Goal: Information Seeking & Learning: Check status

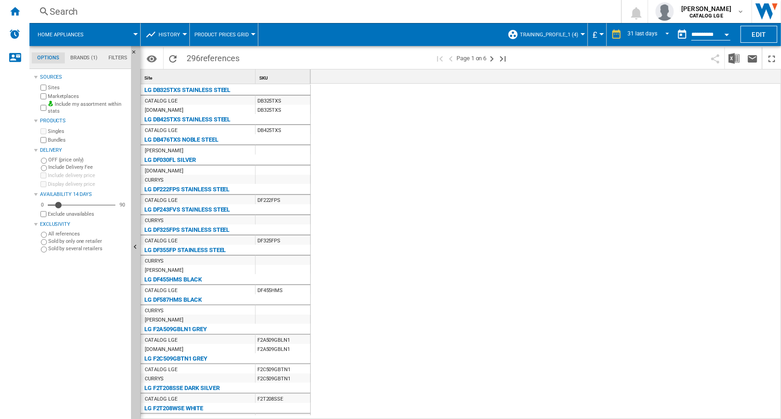
scroll to position [0, 1741]
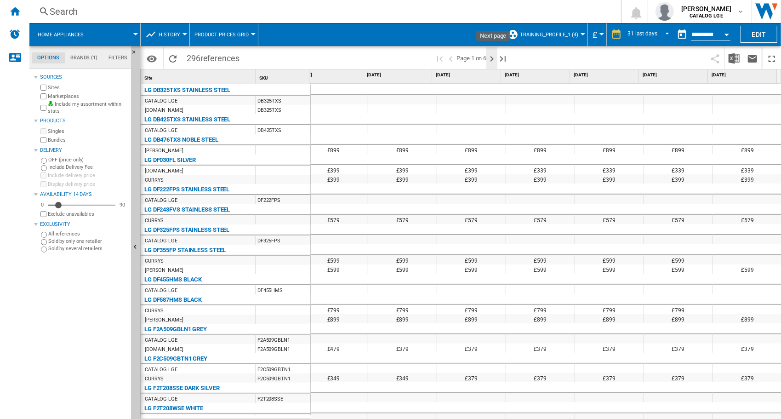
click at [492, 58] on ng-md-icon "Next page" at bounding box center [492, 58] width 11 height 11
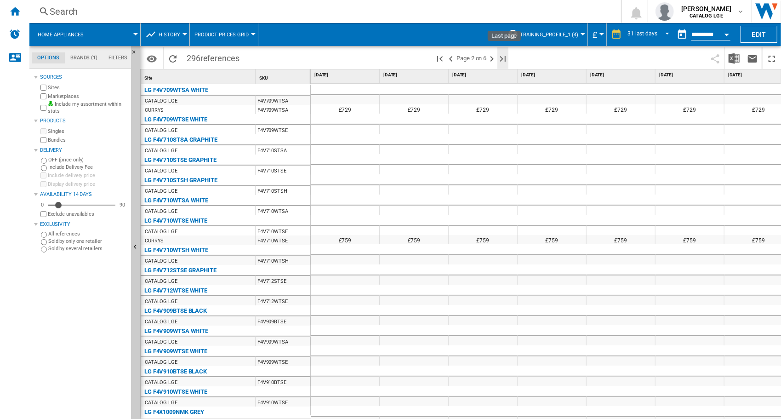
click at [504, 58] on ng-md-icon "Last page" at bounding box center [503, 58] width 11 height 11
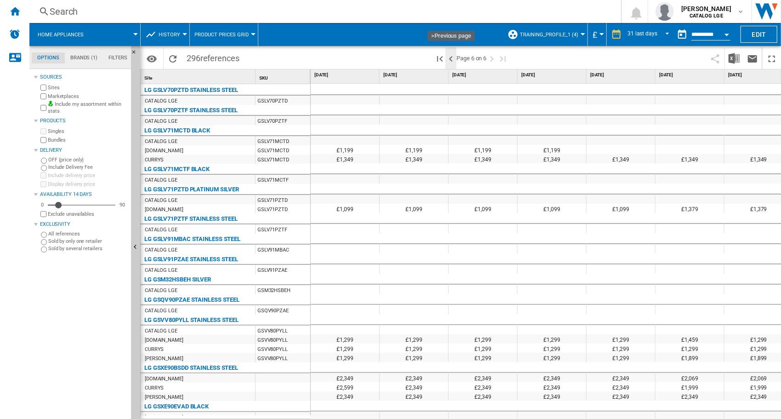
click at [452, 59] on ng-md-icon ">Previous page" at bounding box center [451, 58] width 11 height 11
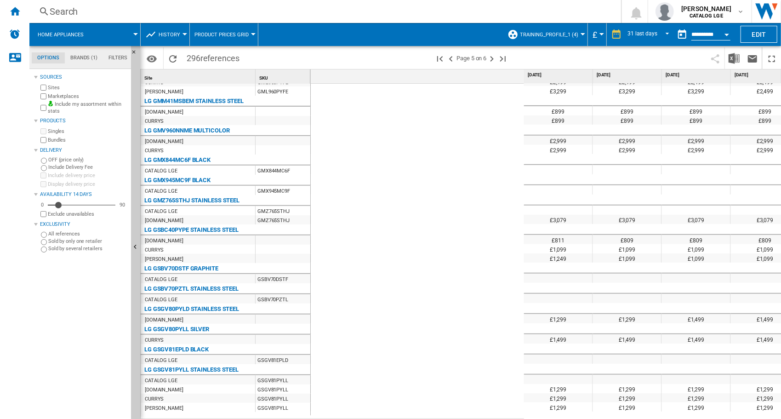
scroll to position [0, 1493]
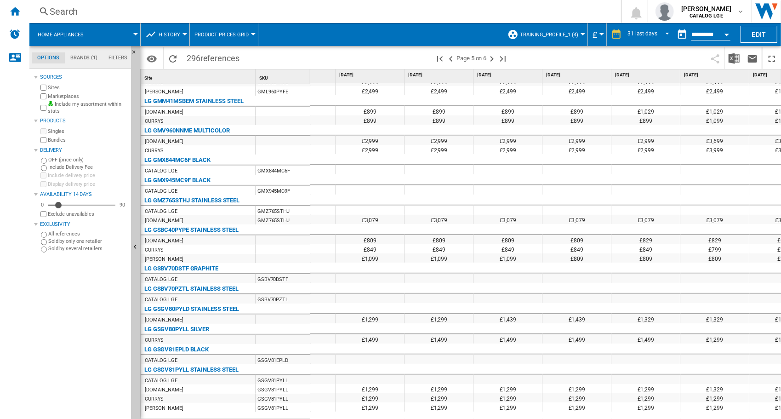
click at [582, 34] on div at bounding box center [583, 34] width 5 height 2
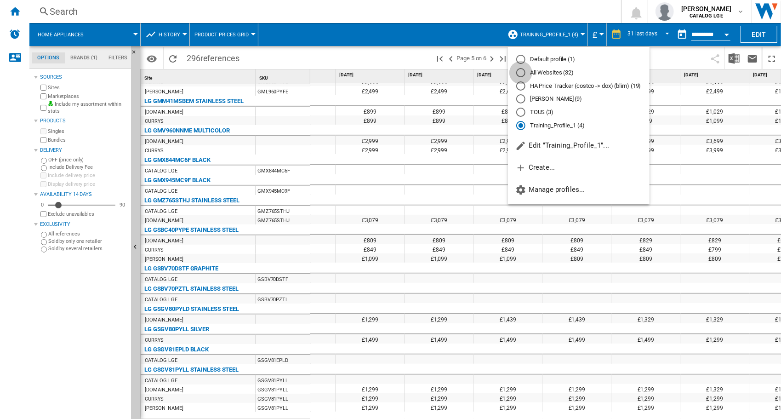
click at [522, 69] on div "All Websites (32)" at bounding box center [521, 72] width 9 height 9
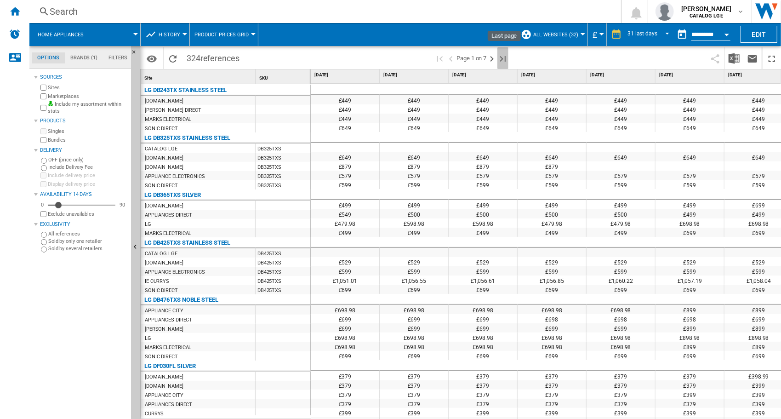
click at [505, 57] on ng-md-icon "Last page" at bounding box center [503, 58] width 11 height 11
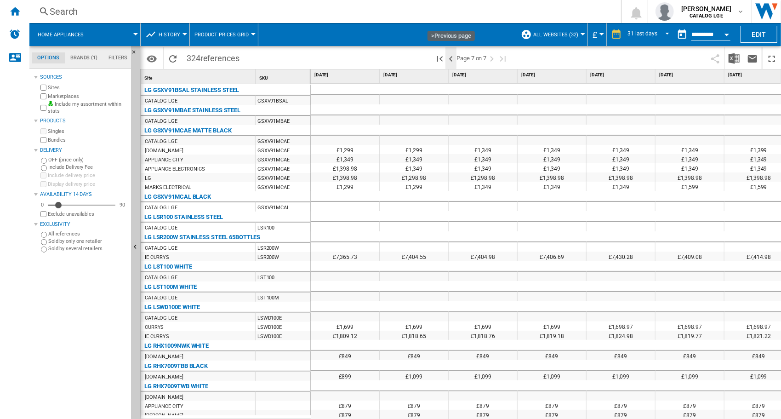
click at [450, 58] on ng-md-icon ">Previous page" at bounding box center [451, 58] width 11 height 11
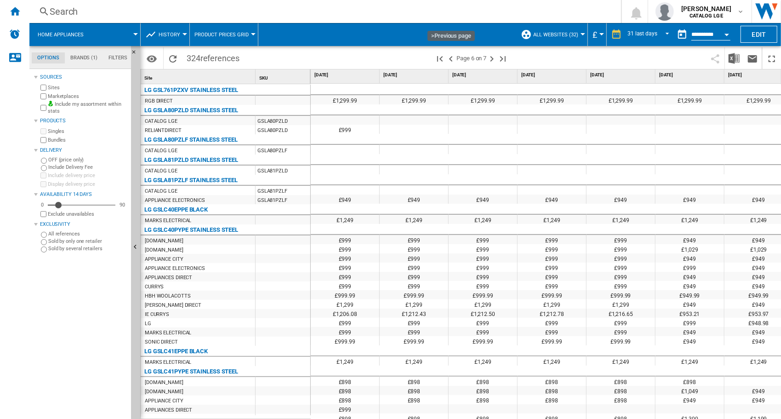
click at [451, 58] on ng-md-icon ">Previous page" at bounding box center [451, 58] width 11 height 11
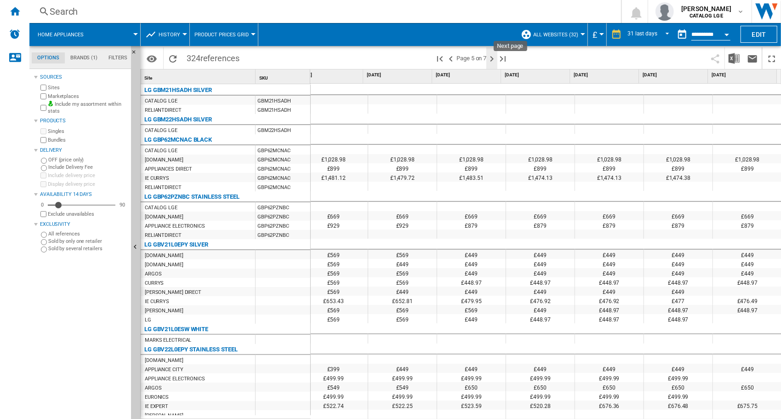
click at [491, 57] on ng-md-icon "Next page" at bounding box center [492, 58] width 11 height 11
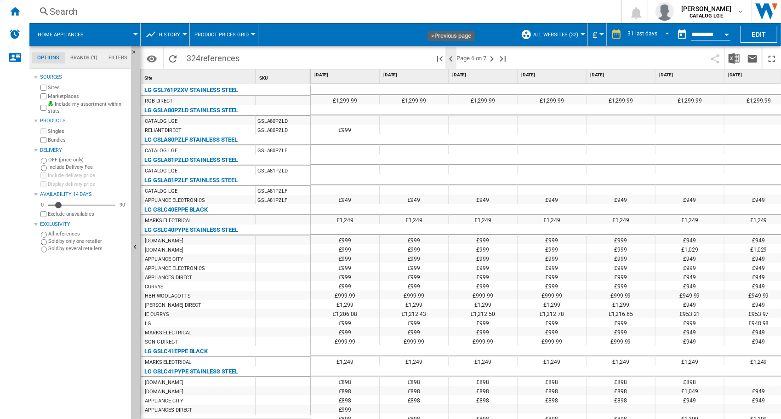
click at [453, 60] on ng-md-icon ">Previous page" at bounding box center [451, 58] width 11 height 11
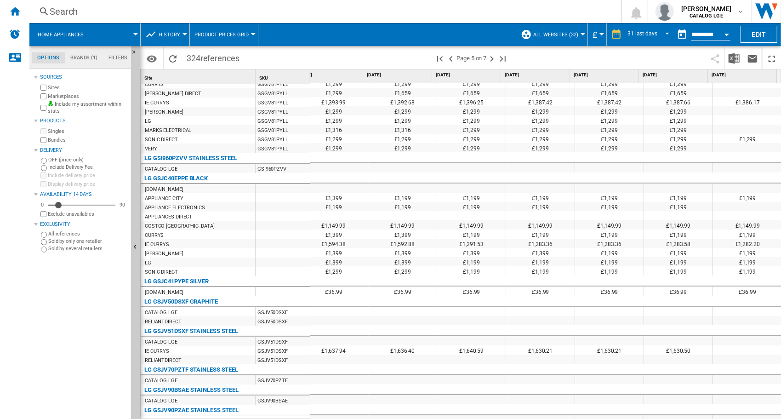
scroll to position [2355, 0]
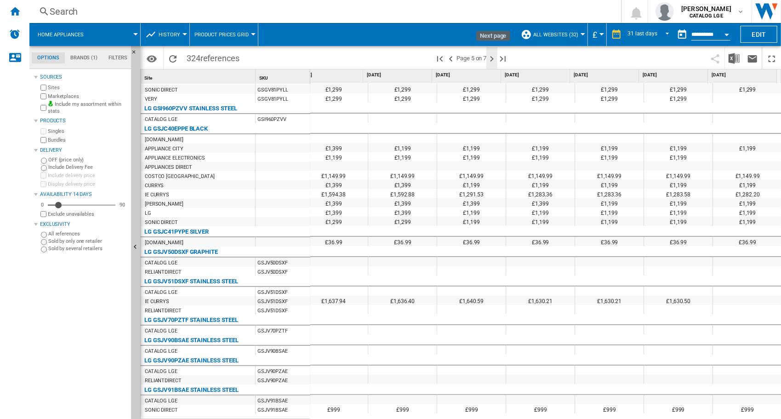
click at [492, 59] on ng-md-icon "Next page" at bounding box center [492, 58] width 11 height 11
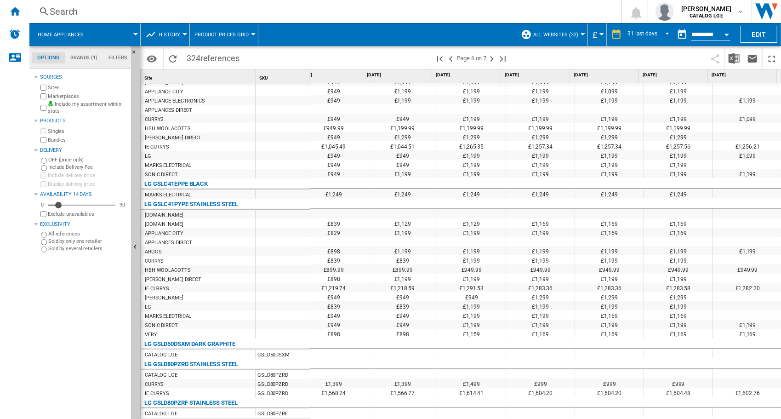
scroll to position [155, 1741]
click at [441, 58] on ng-md-icon "First page" at bounding box center [440, 58] width 11 height 11
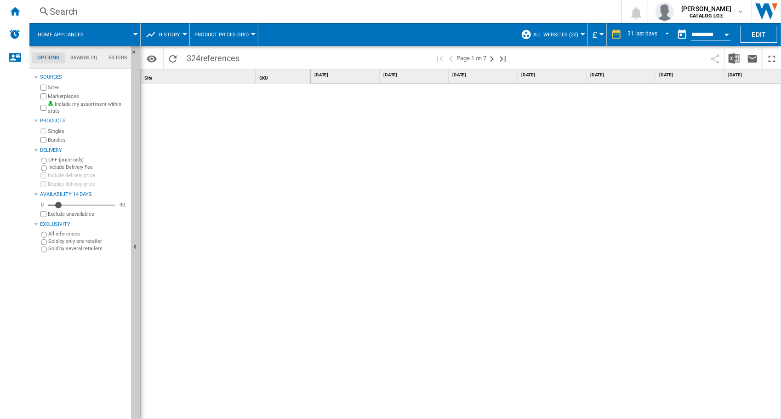
scroll to position [1654, 0]
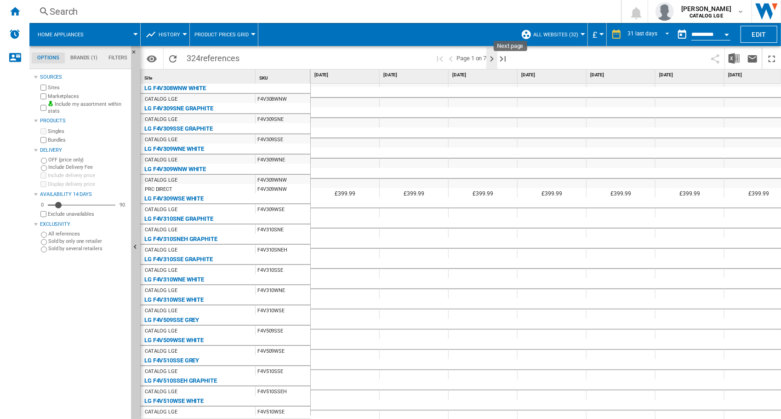
click at [491, 57] on ng-md-icon "Next page" at bounding box center [492, 58] width 11 height 11
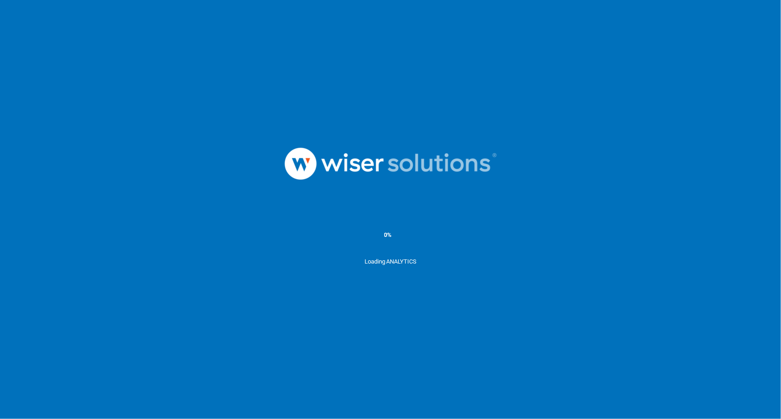
click at [588, 168] on div at bounding box center [390, 164] width 781 height 96
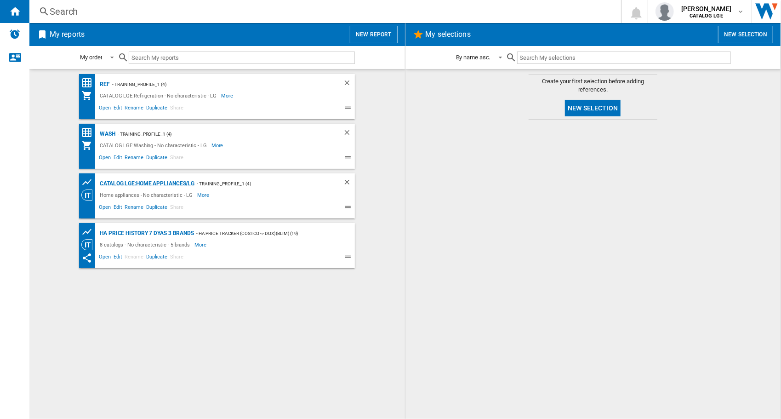
click at [133, 183] on div "CATALOG LGE:Home appliances/LG" at bounding box center [146, 183] width 97 height 11
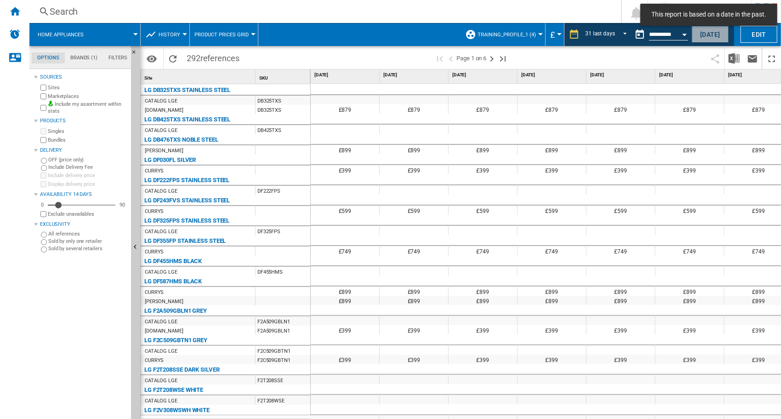
click at [712, 38] on button "Today" at bounding box center [710, 34] width 37 height 17
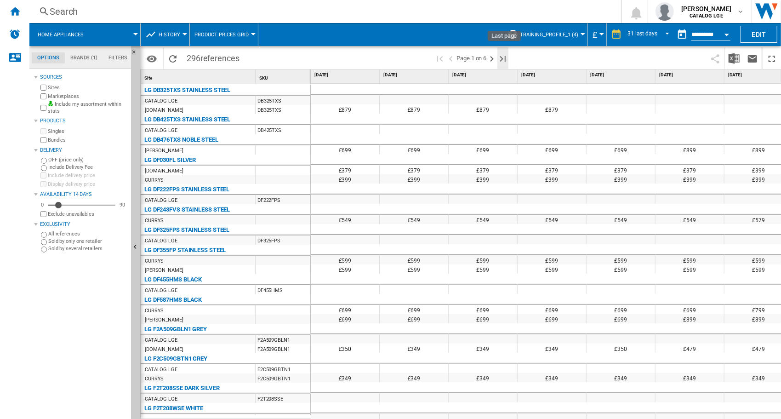
click at [502, 57] on ng-md-icon "Last page" at bounding box center [503, 58] width 11 height 11
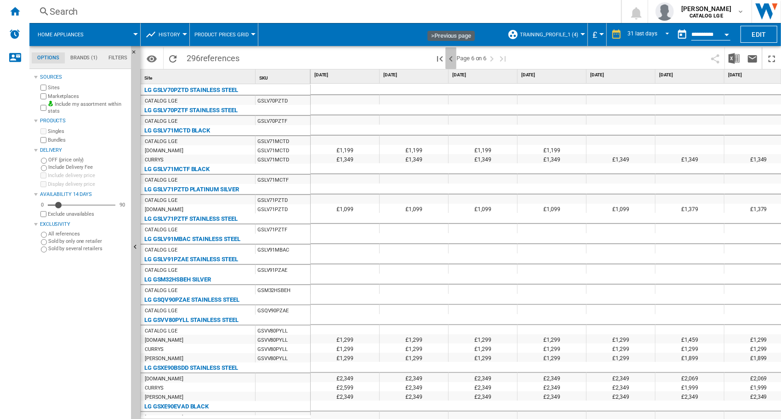
click at [450, 59] on ng-md-icon ">Previous page" at bounding box center [451, 58] width 11 height 11
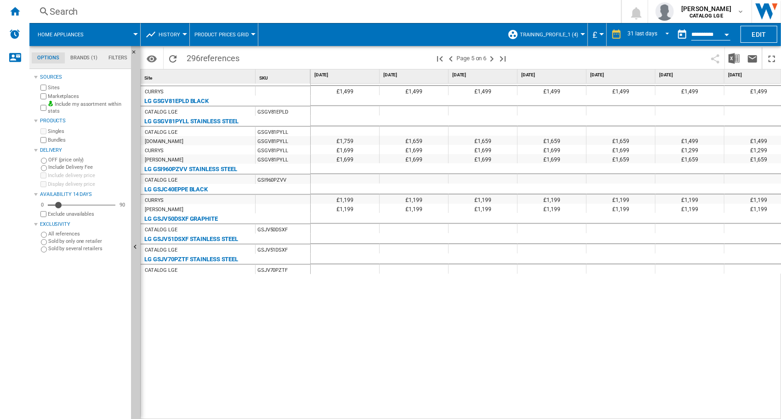
scroll to position [272, 0]
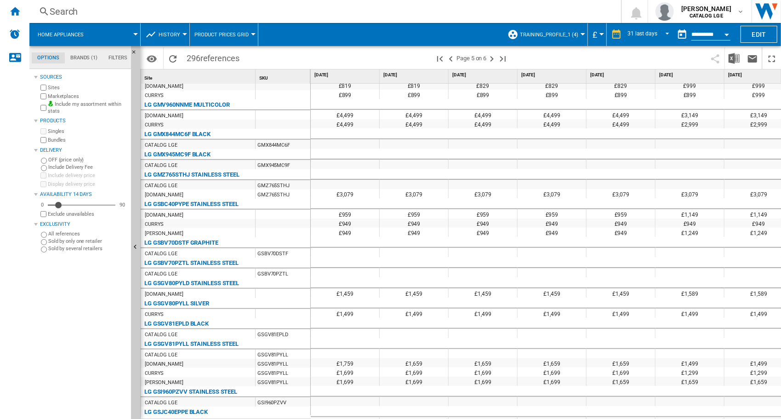
click at [583, 34] on div at bounding box center [583, 34] width 5 height 2
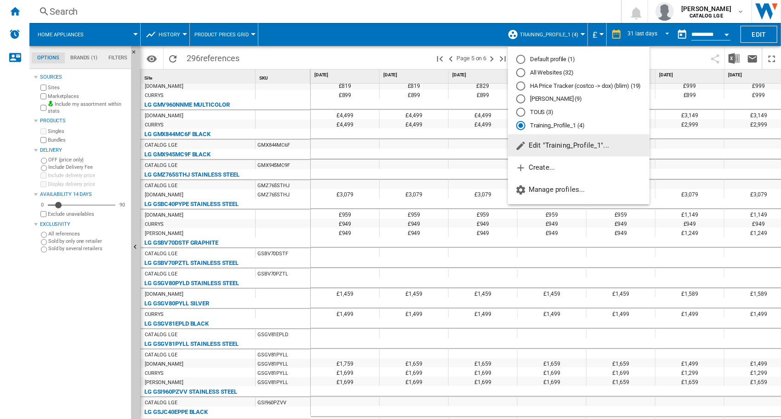
click at [520, 75] on div "All Websites (32)" at bounding box center [521, 72] width 9 height 9
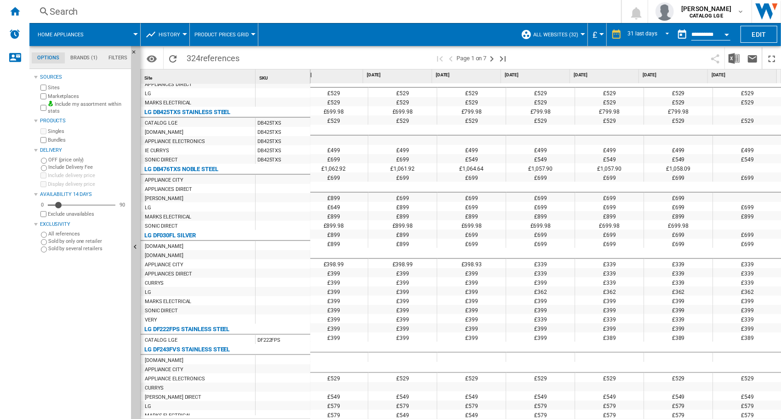
scroll to position [109, 0]
